Goal: Information Seeking & Learning: Learn about a topic

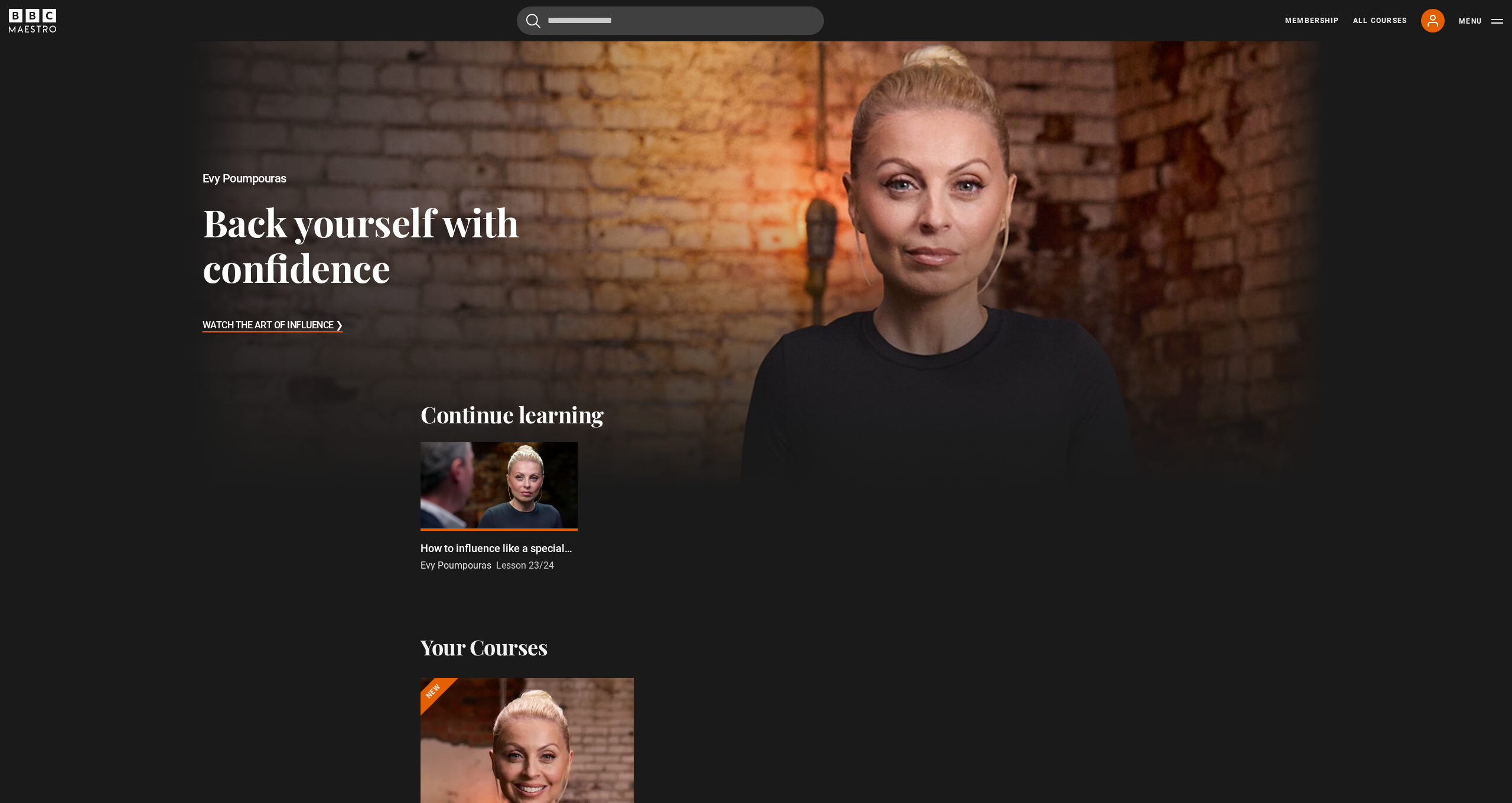
scroll to position [22, 0]
click at [958, 21] on button "Menu" at bounding box center [1481, 21] width 44 height 12
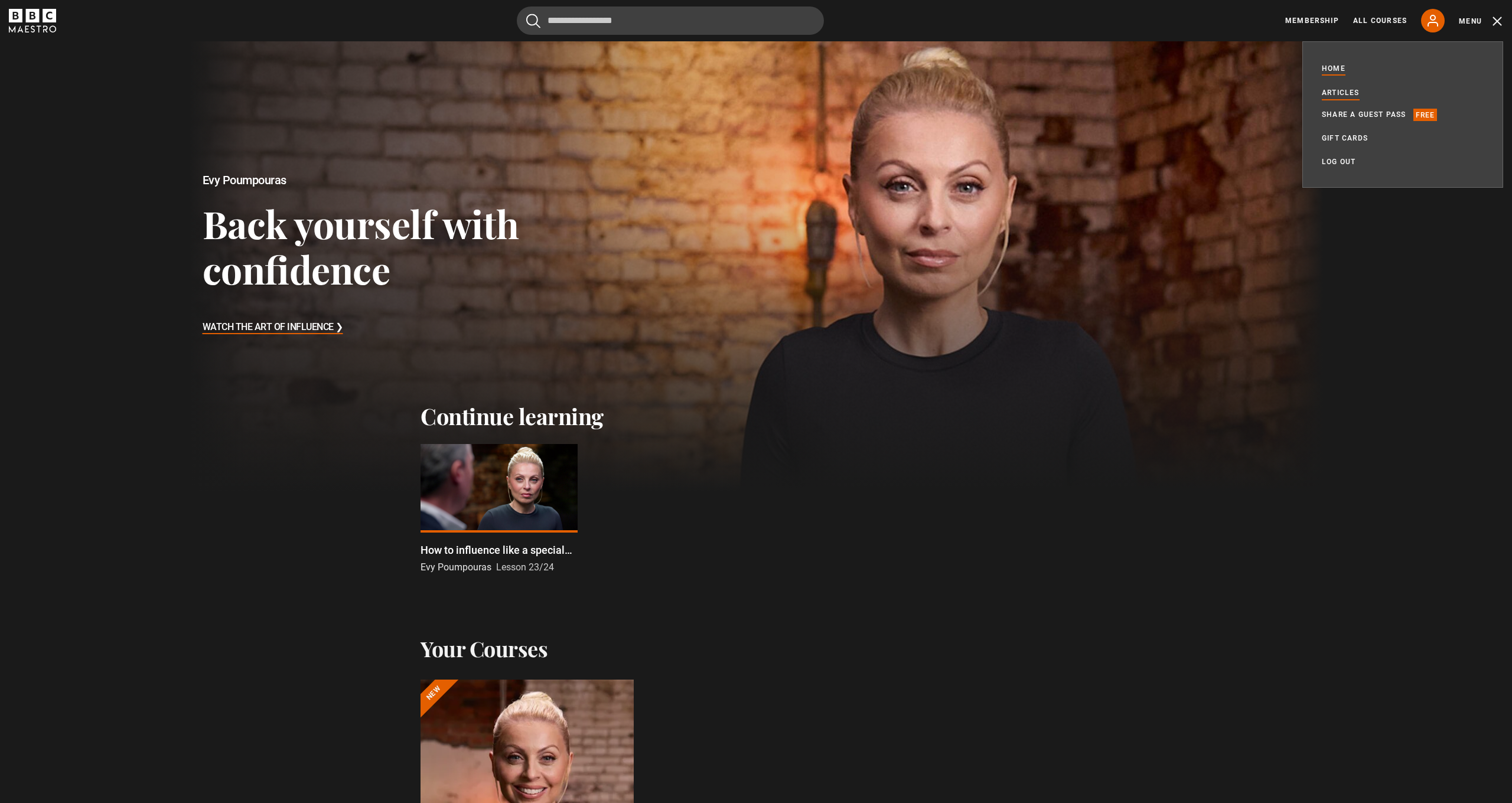
click at [958, 92] on link "Articles" at bounding box center [1341, 92] width 38 height 12
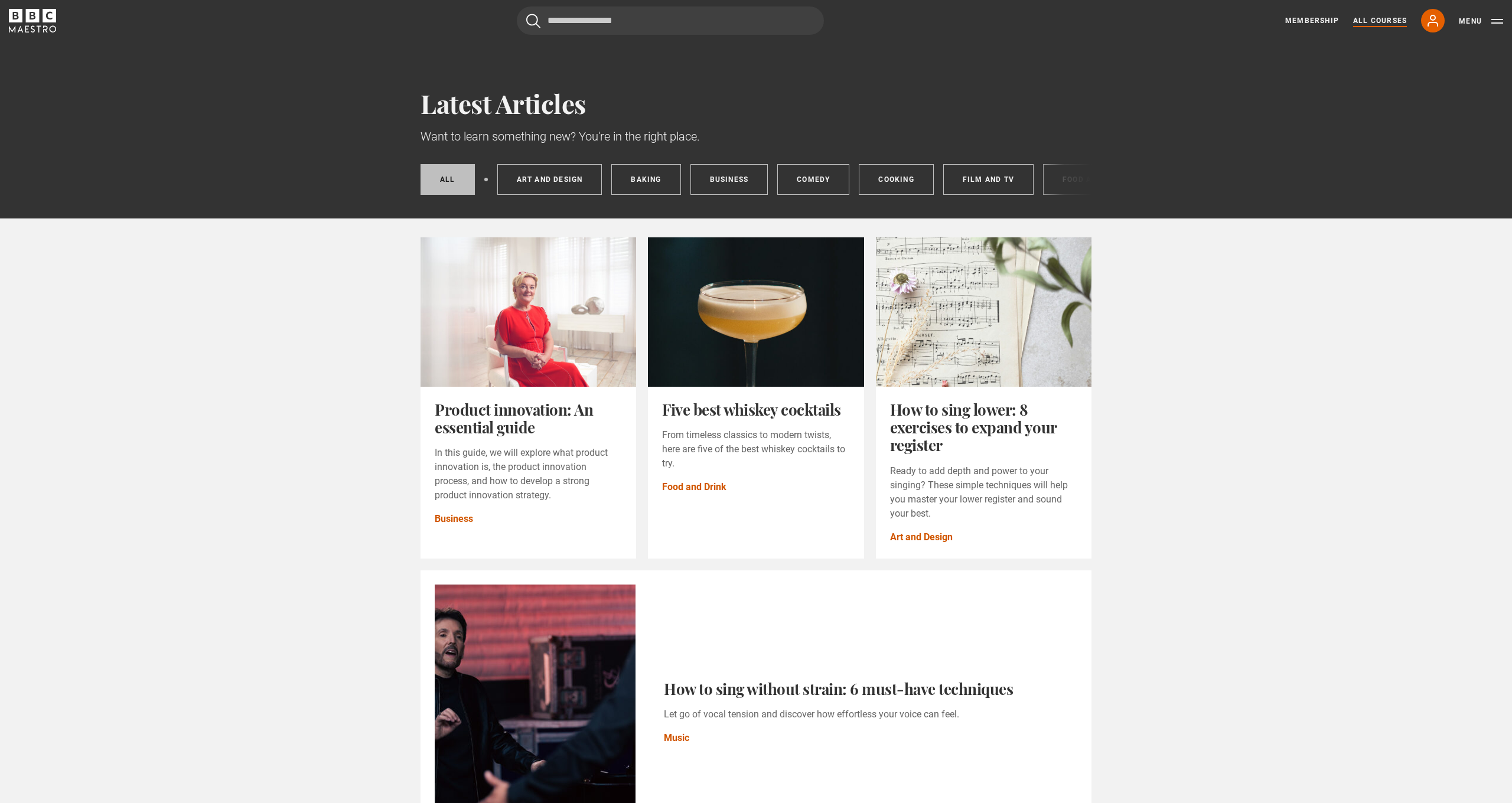
click at [1382, 22] on link "All Courses" at bounding box center [1380, 21] width 54 height 10
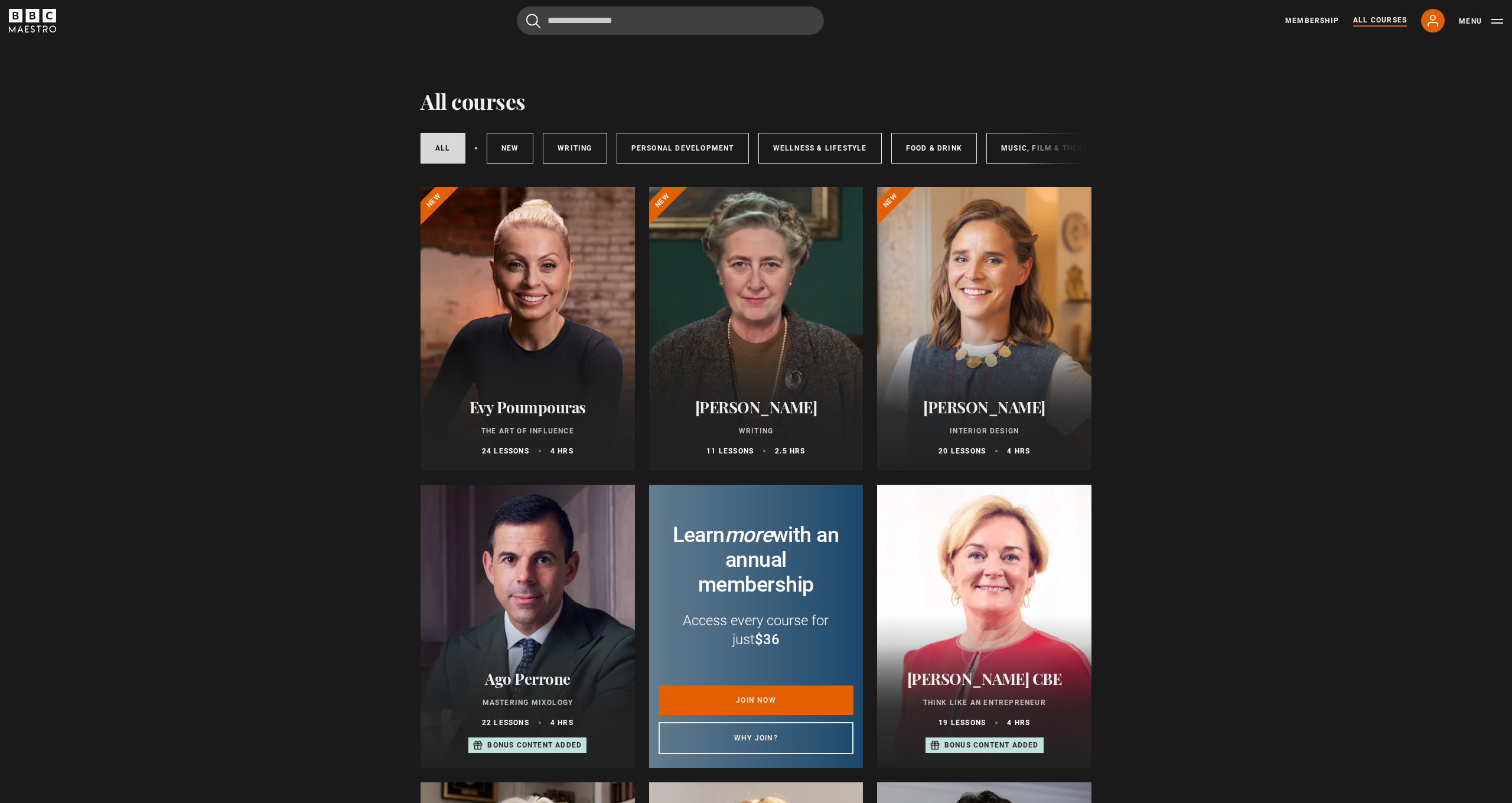
click at [544, 387] on div "Evy Poumpouras The Art of Influence 24 lessons 4 hrs" at bounding box center [528, 427] width 214 height 87
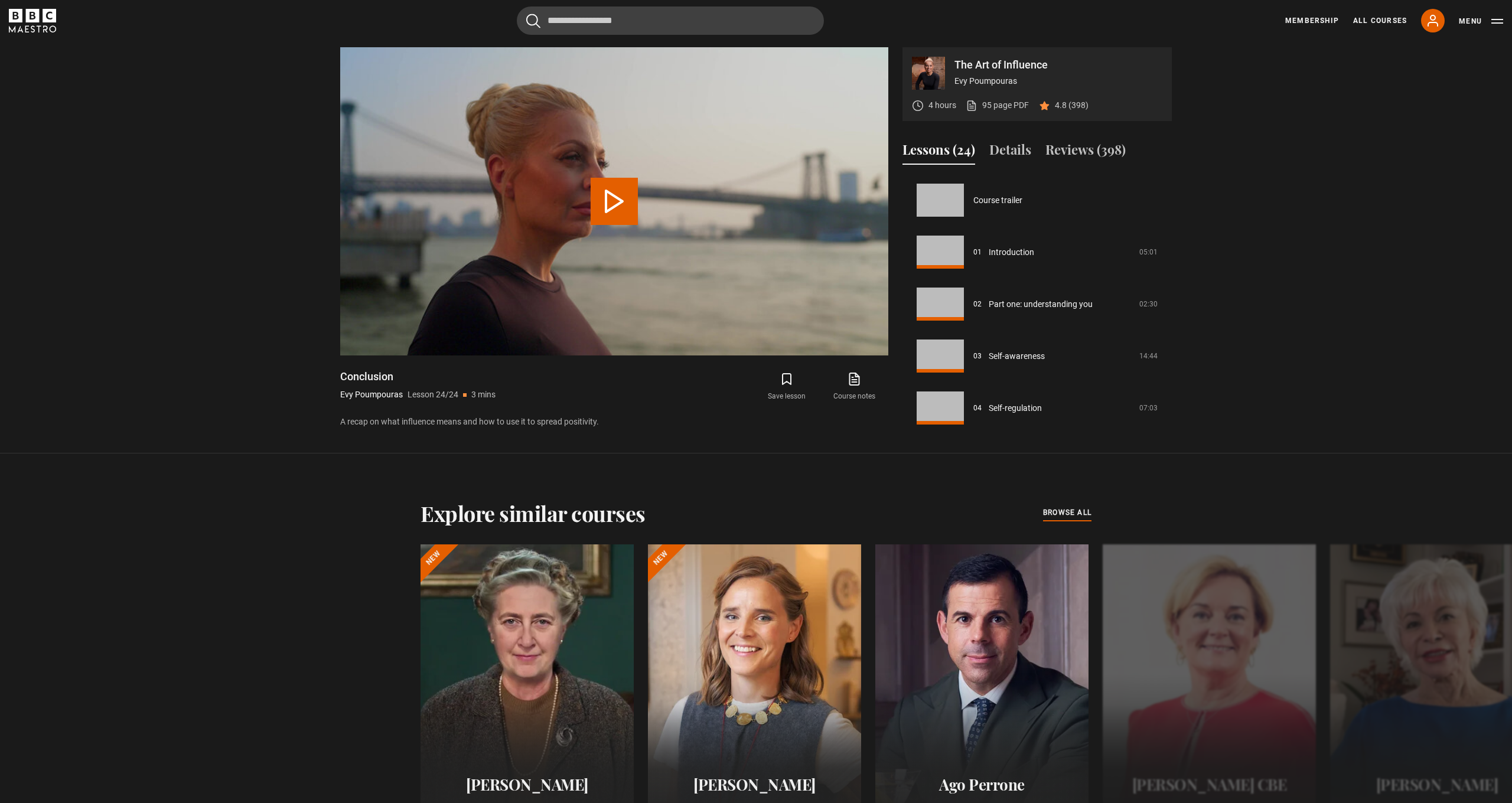
scroll to position [1044, 0]
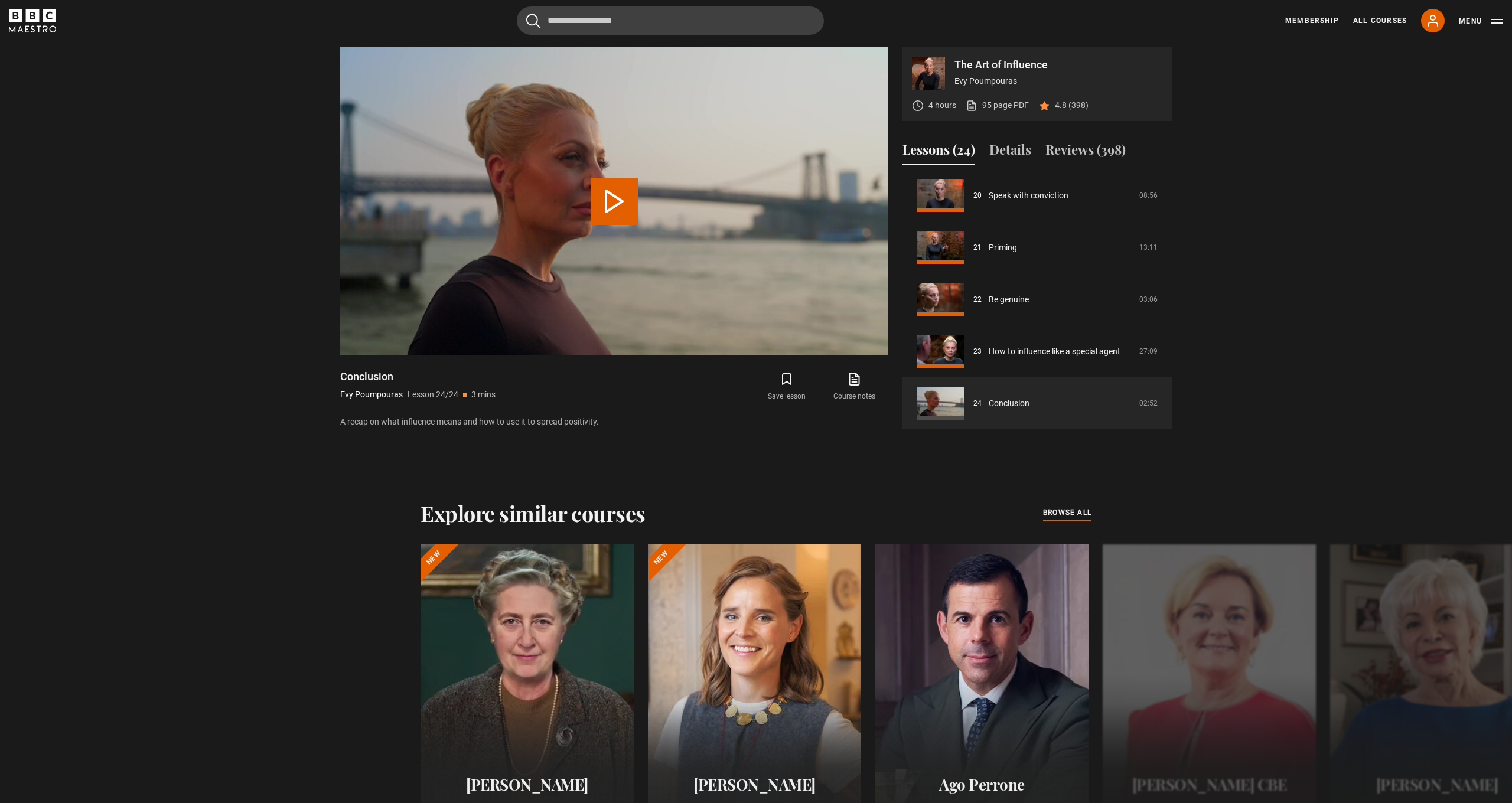
click at [945, 152] on button "Lessons (24)" at bounding box center [939, 152] width 73 height 25
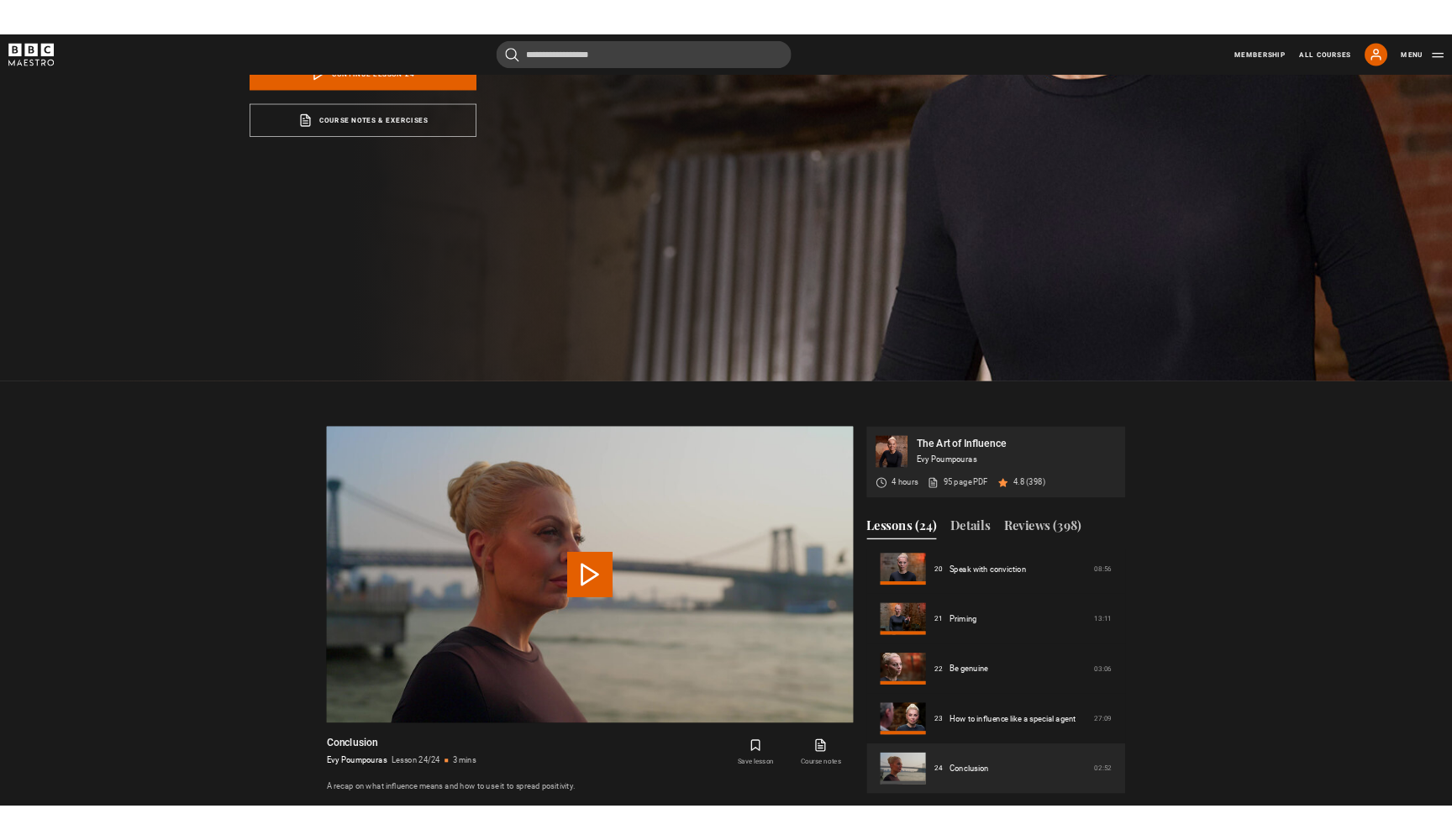
scroll to position [636, 0]
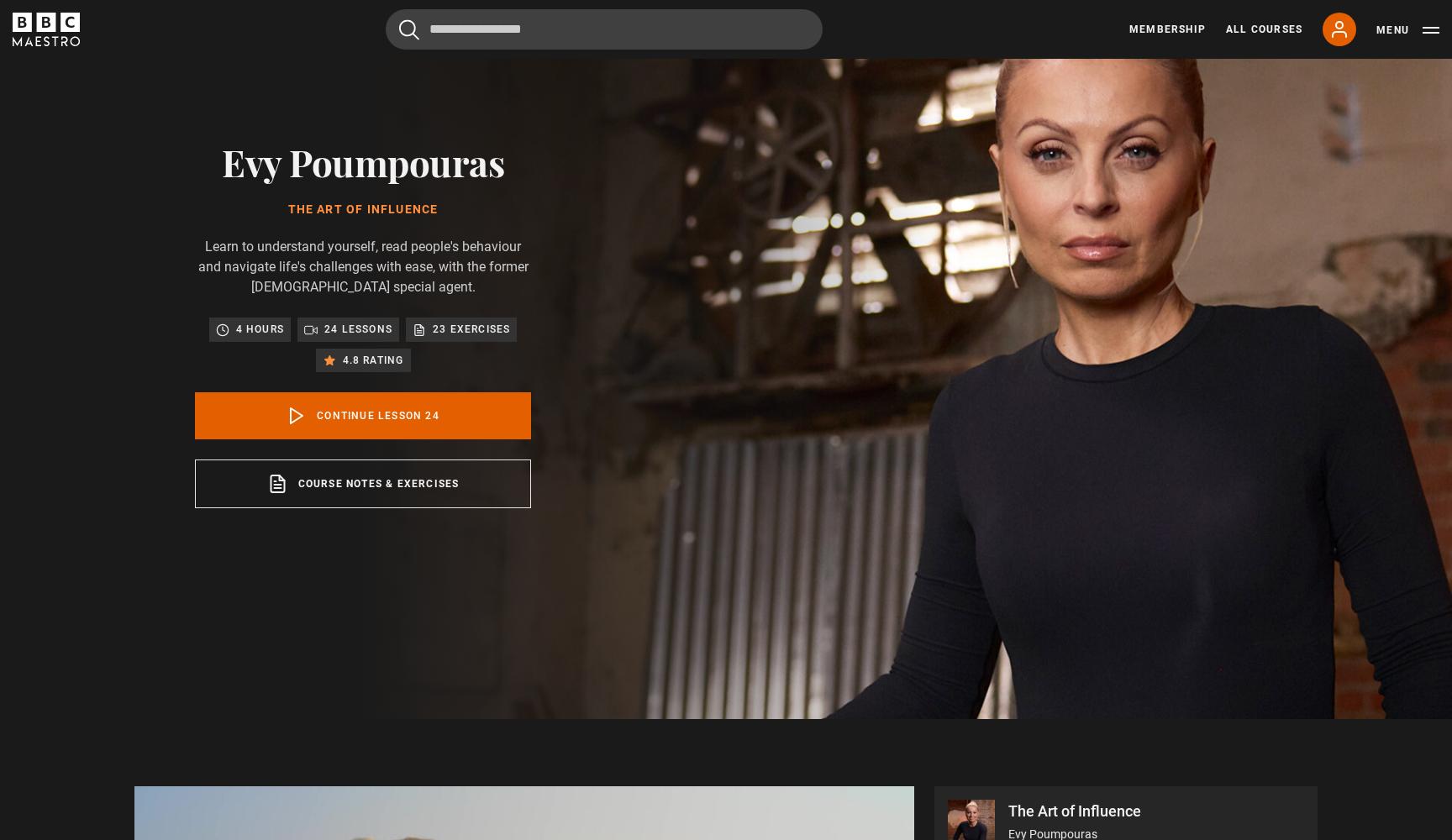
scroll to position [77, 0]
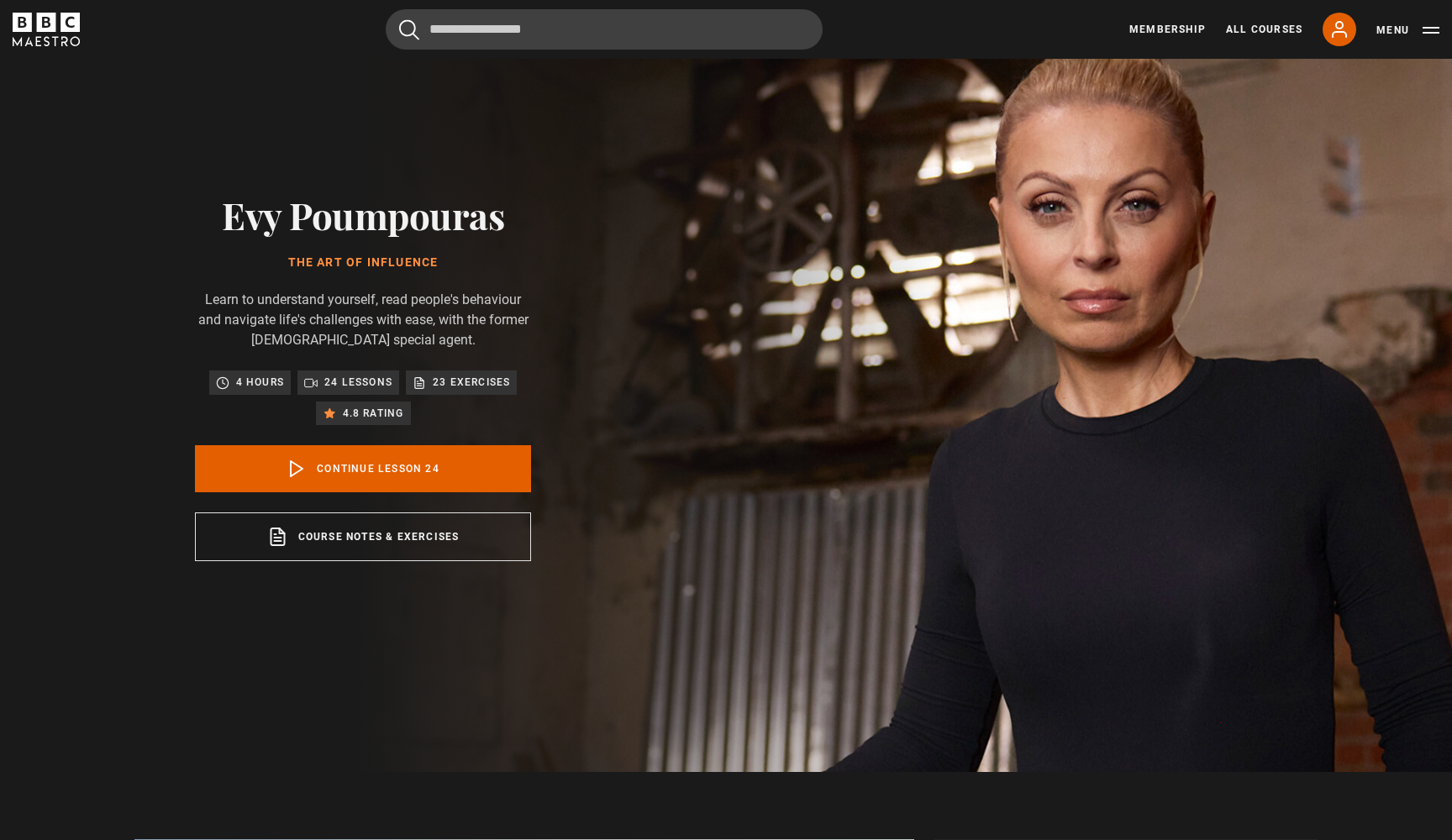
click at [348, 385] on p "24 lessons" at bounding box center [358, 382] width 68 height 17
click at [1260, 32] on link "All Courses" at bounding box center [1264, 30] width 77 height 15
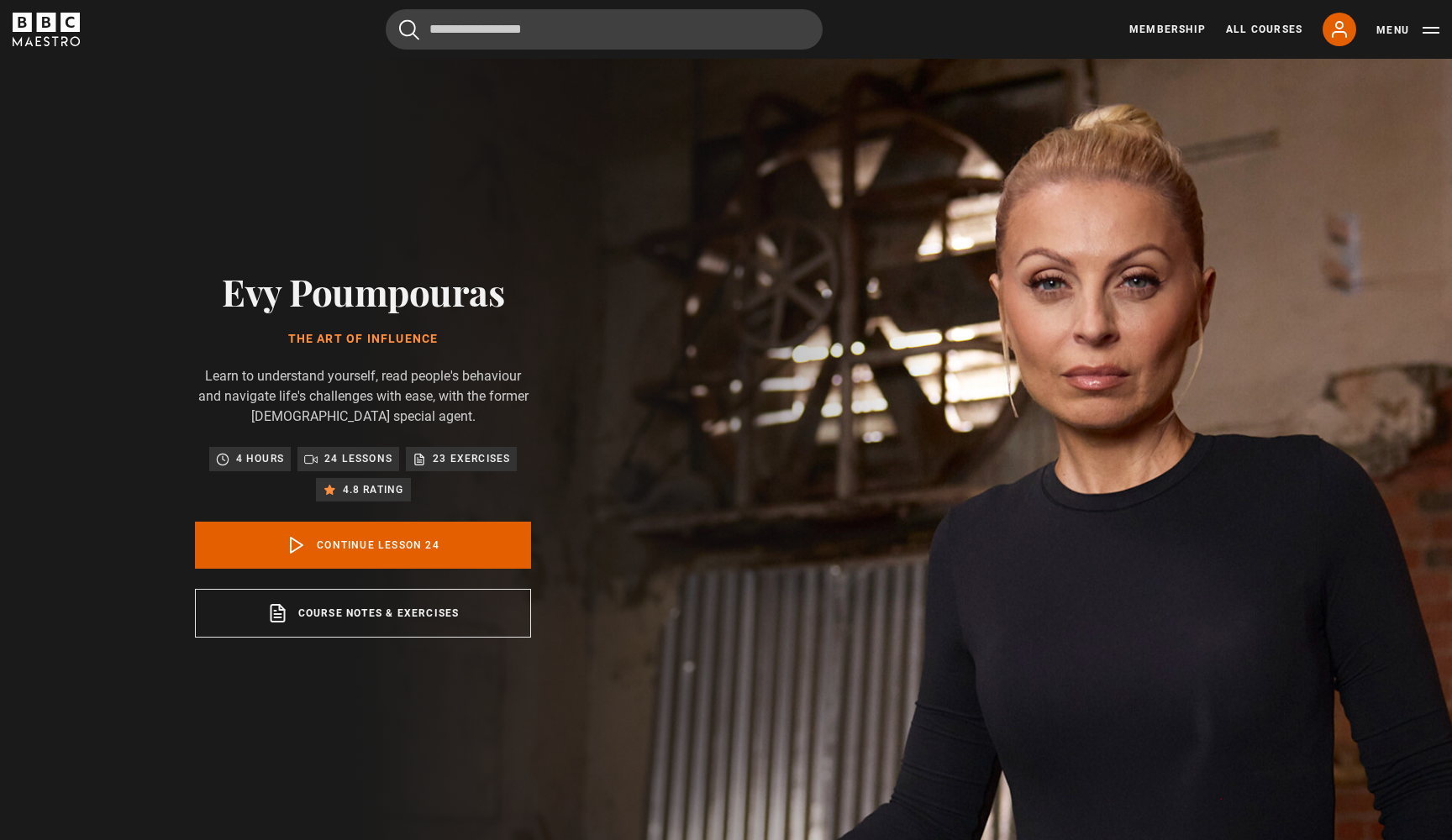
scroll to position [1485, 0]
click at [1428, 35] on button "Menu" at bounding box center [1408, 31] width 63 height 17
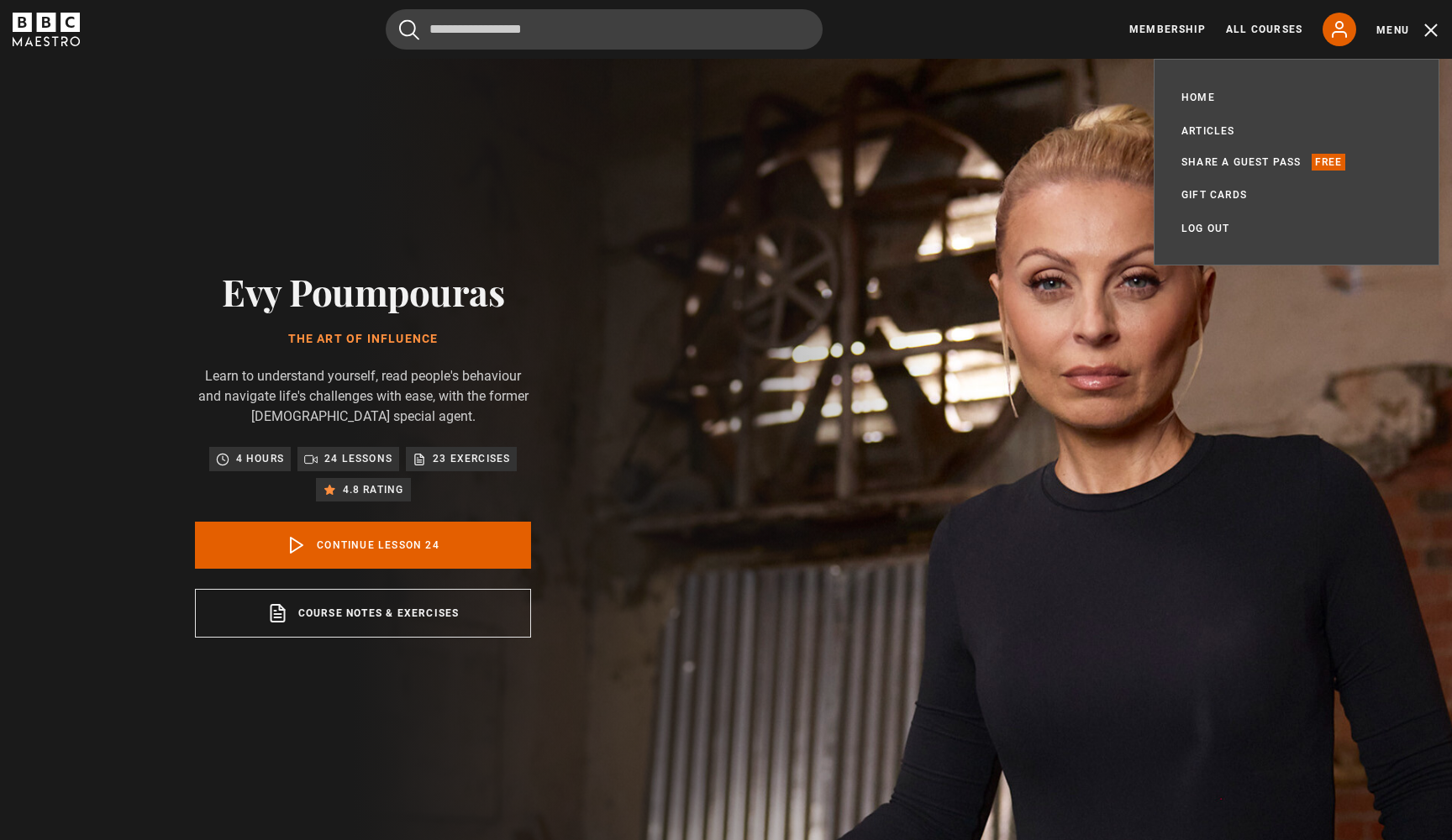
click at [1024, 136] on img at bounding box center [784, 453] width 1452 height 789
click at [1264, 29] on link "All Courses" at bounding box center [1264, 30] width 77 height 15
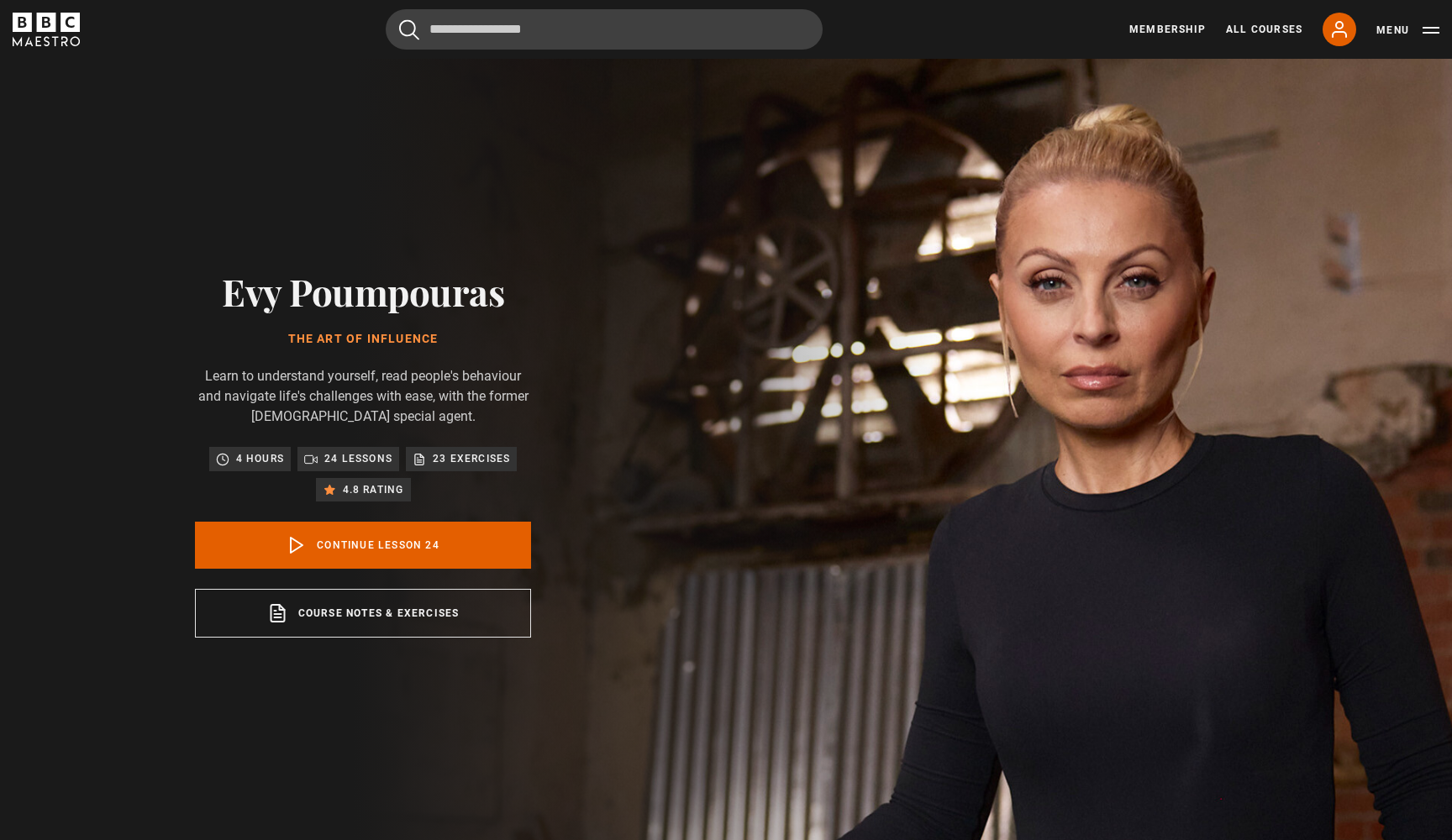
scroll to position [1485, 0]
